Goal: Transaction & Acquisition: Purchase product/service

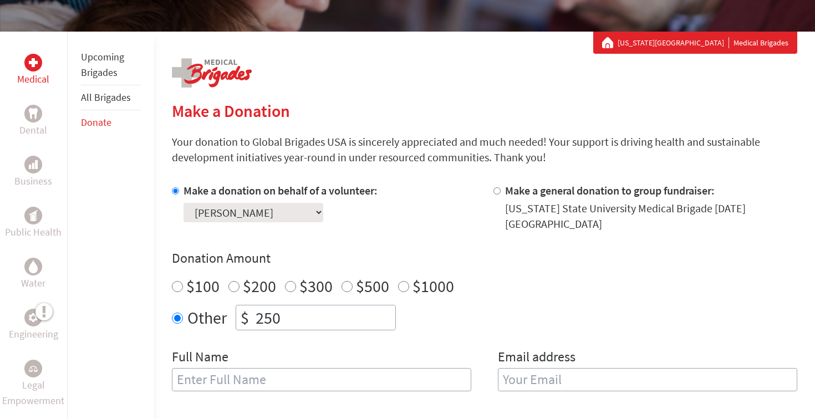
scroll to position [178, 0]
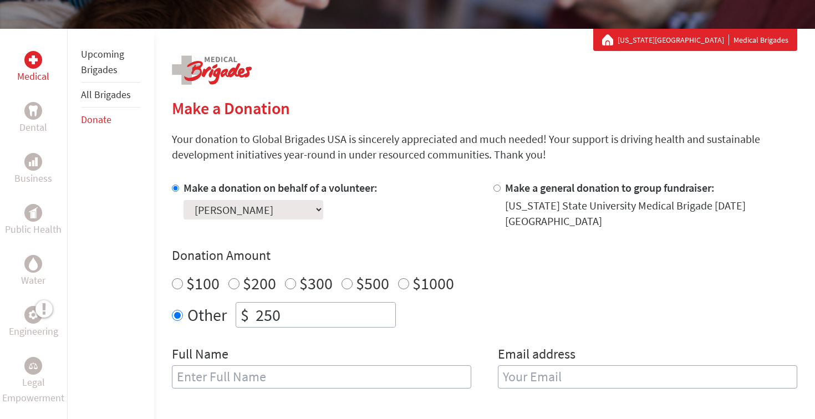
click at [247, 277] on label "$200" at bounding box center [259, 283] width 33 height 21
click at [239, 278] on input "$200" at bounding box center [233, 283] width 11 height 11
radio input "true"
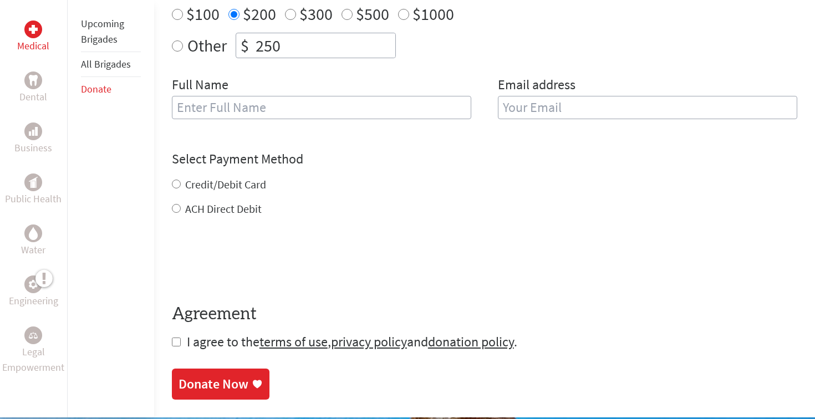
scroll to position [448, 0]
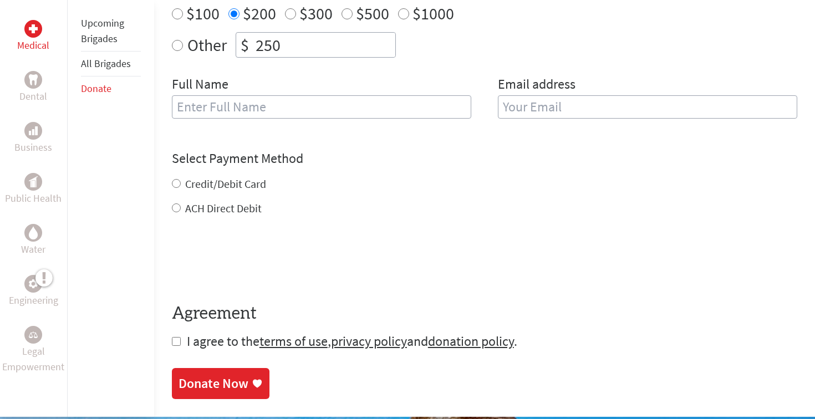
click at [309, 95] on input "text" at bounding box center [321, 106] width 299 height 23
type input "[PERSON_NAME]"
type input "[EMAIL_ADDRESS][DOMAIN_NAME]"
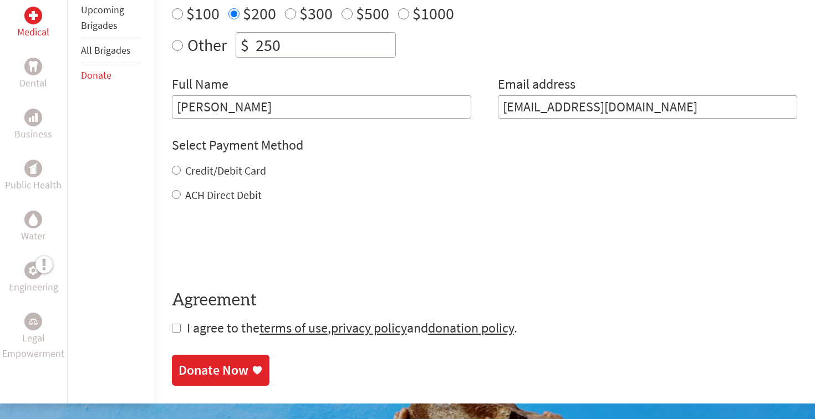
click at [185, 163] on label "Credit/Debit Card" at bounding box center [225, 170] width 81 height 14
click at [181, 166] on input "Credit/Debit Card" at bounding box center [176, 170] width 9 height 9
radio input "true"
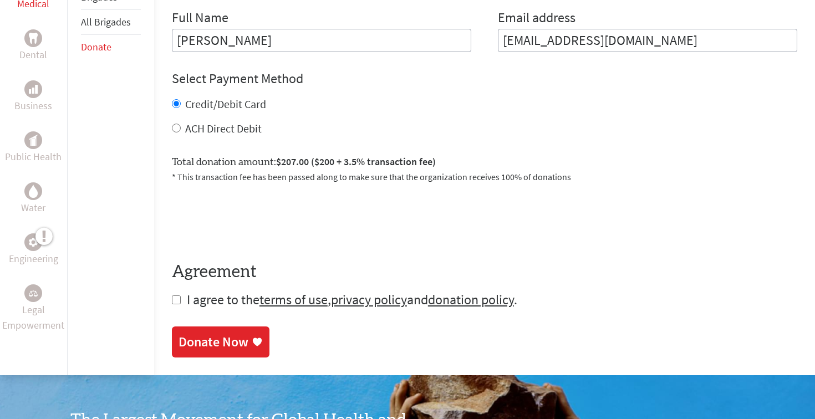
scroll to position [528, 0]
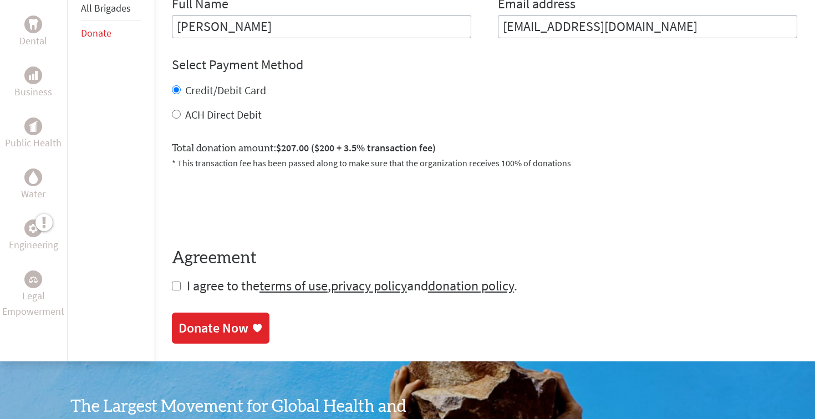
click at [177, 282] on input "checkbox" at bounding box center [176, 286] width 9 height 9
checkbox input "true"
click at [211, 320] on div "Donate Now" at bounding box center [213, 329] width 70 height 18
